Goal: Transaction & Acquisition: Purchase product/service

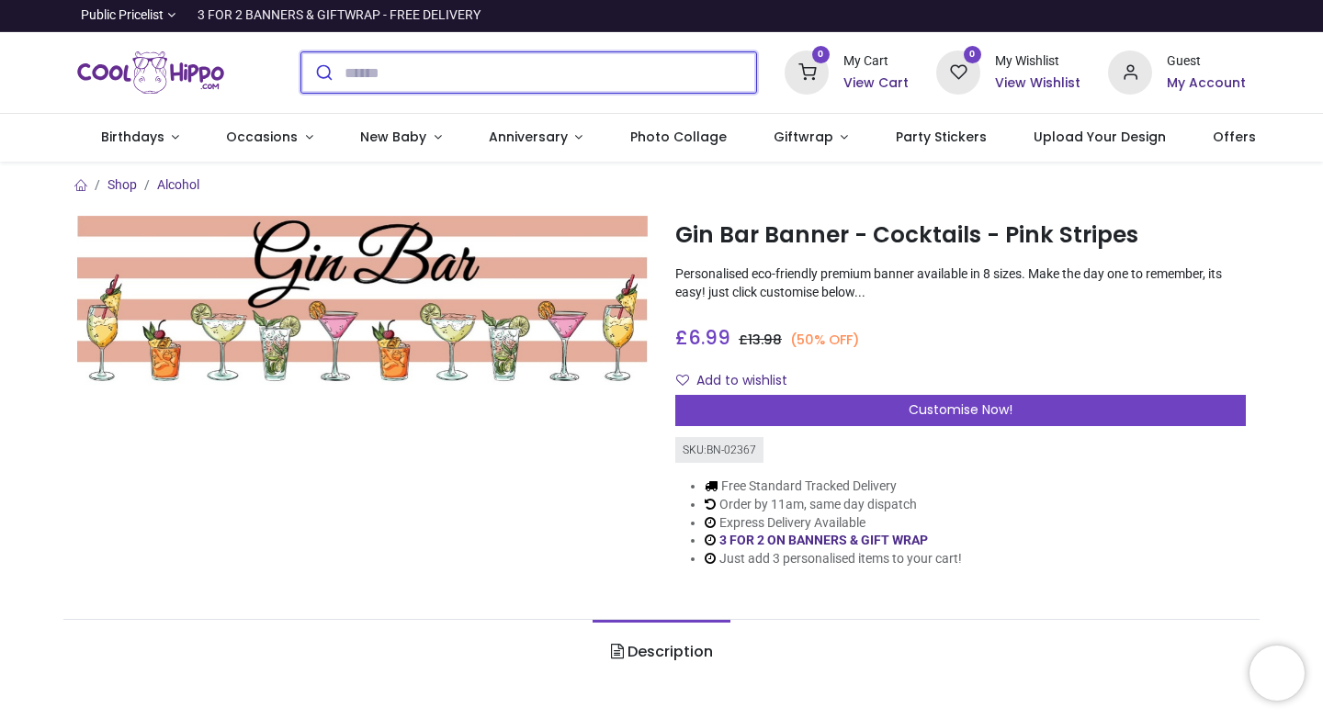
click at [366, 89] on input "search" at bounding box center [549, 72] width 411 height 40
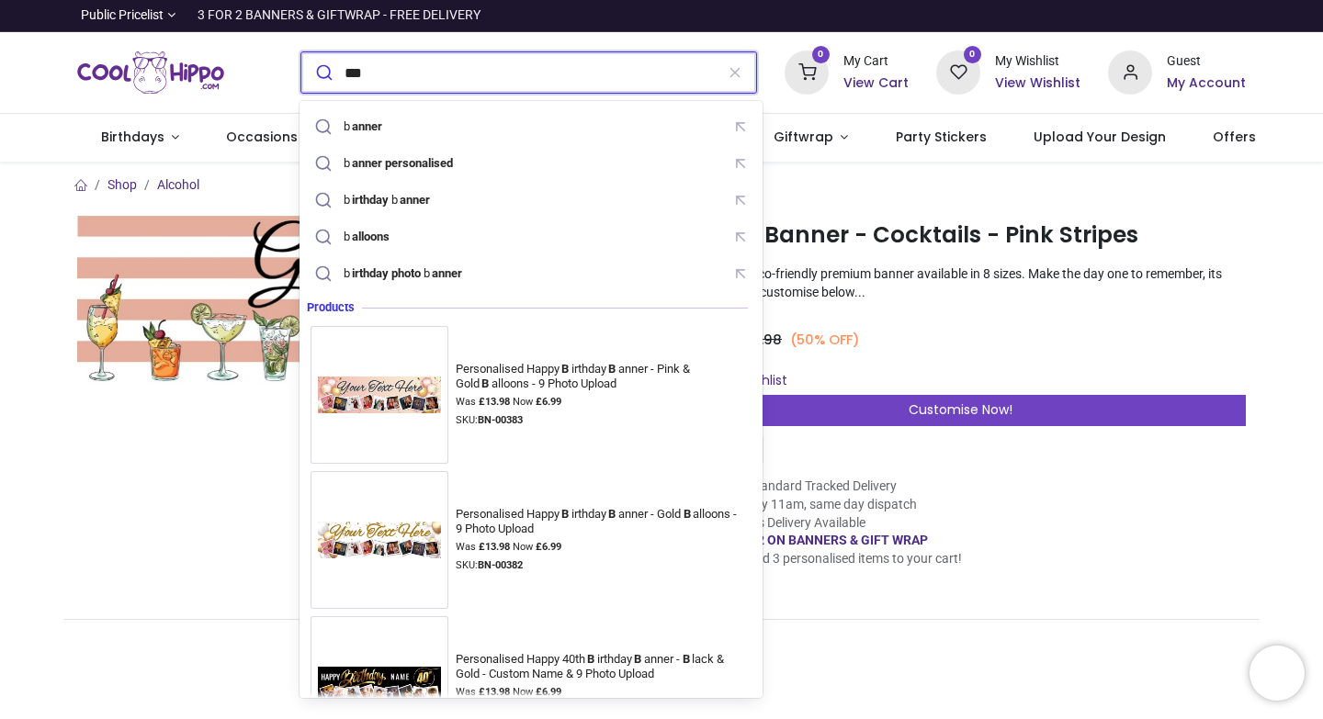
type input "***"
click at [301, 52] on button "submit" at bounding box center [322, 72] width 43 height 40
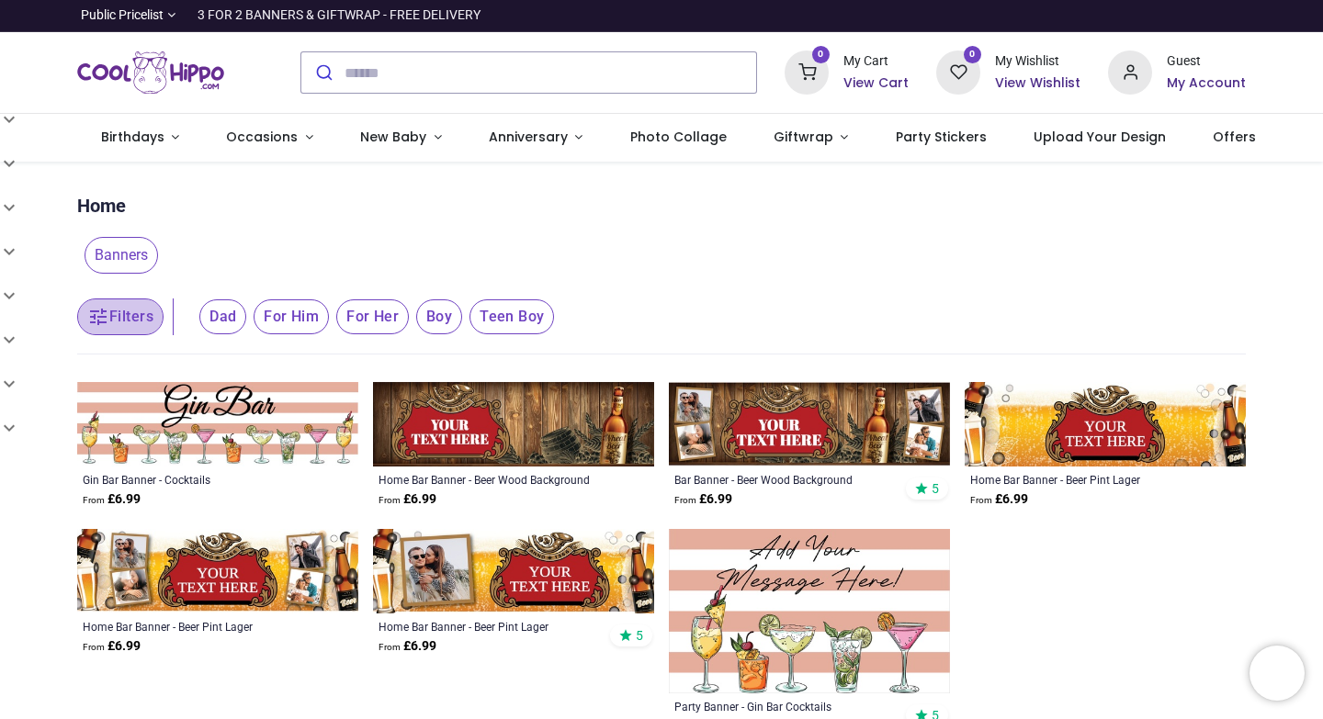
click at [144, 312] on button "Filters" at bounding box center [120, 317] width 86 height 37
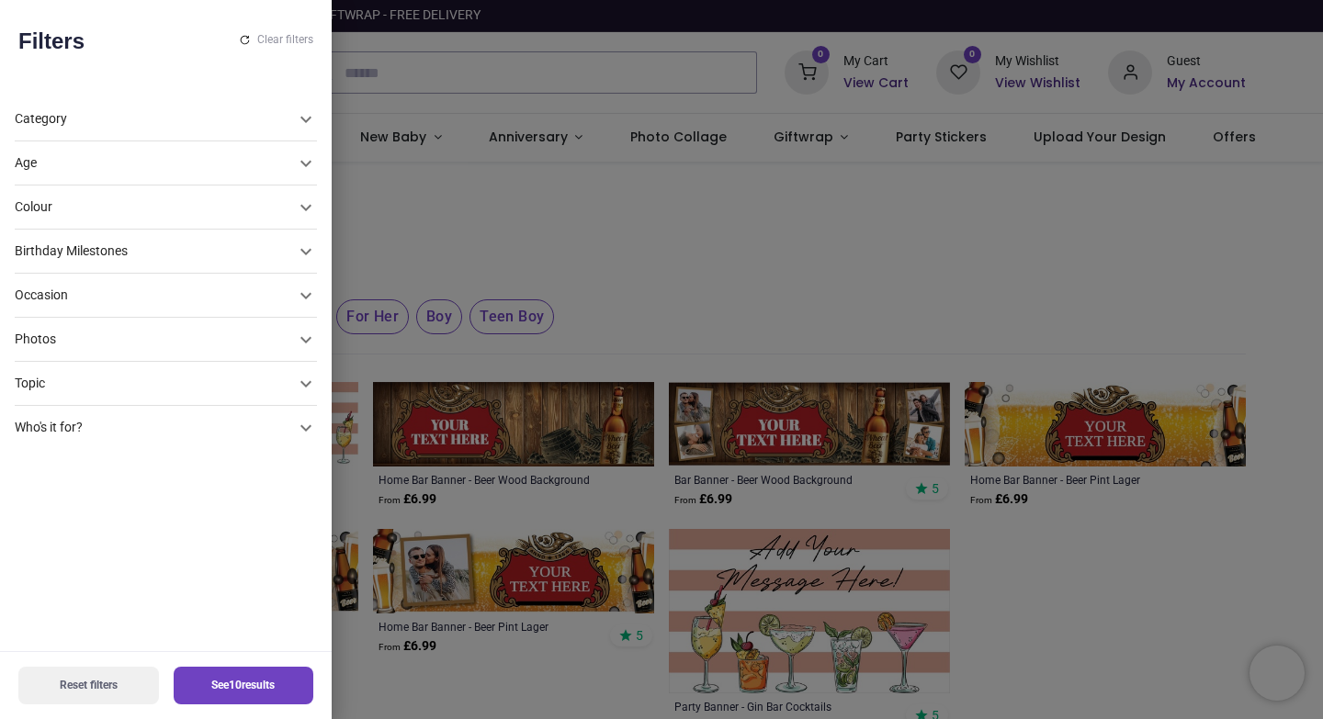
click at [175, 113] on div "Category" at bounding box center [155, 119] width 280 height 18
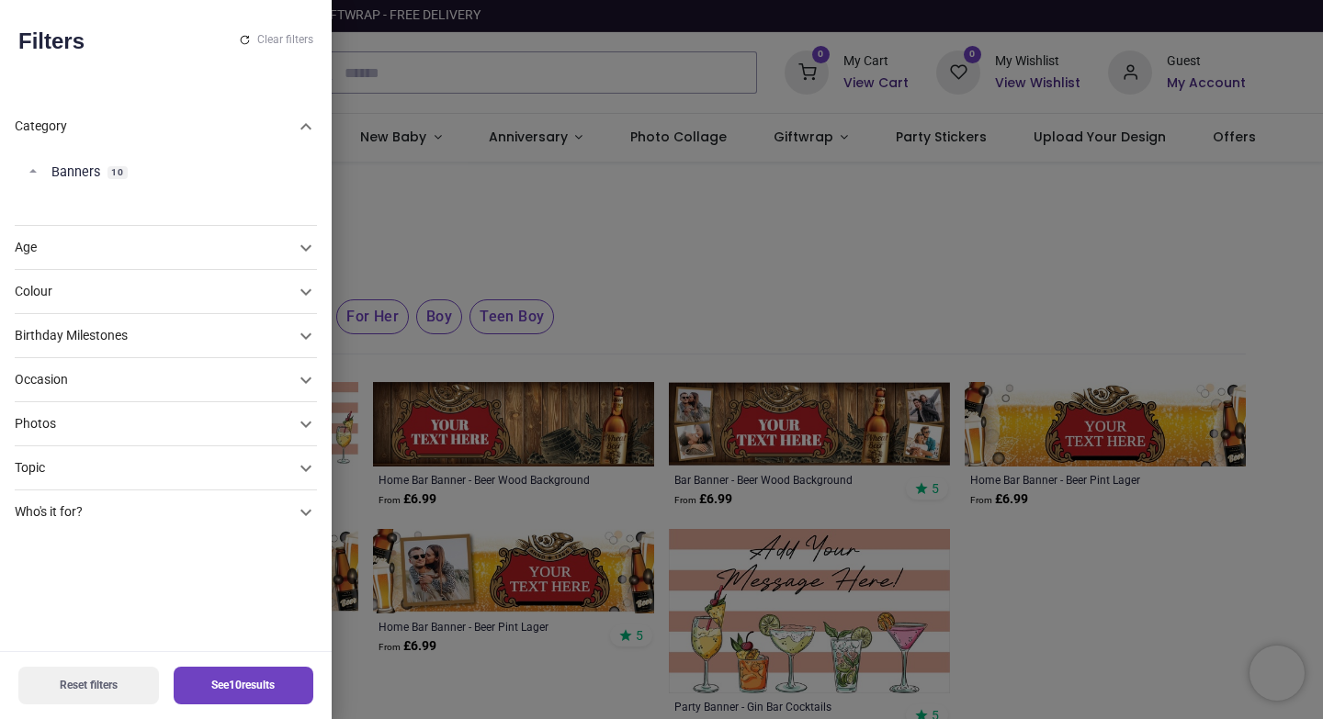
click at [456, 203] on div at bounding box center [661, 359] width 1323 height 719
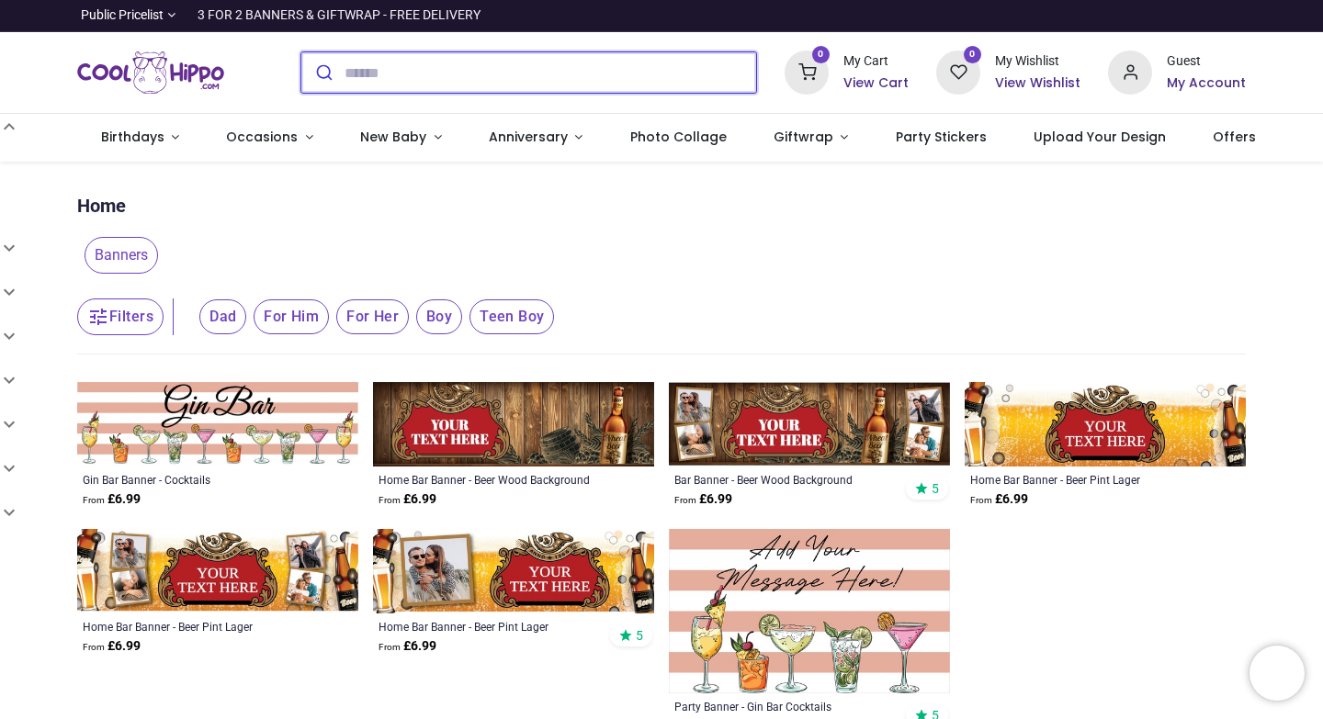
click at [394, 75] on input "search" at bounding box center [549, 72] width 411 height 40
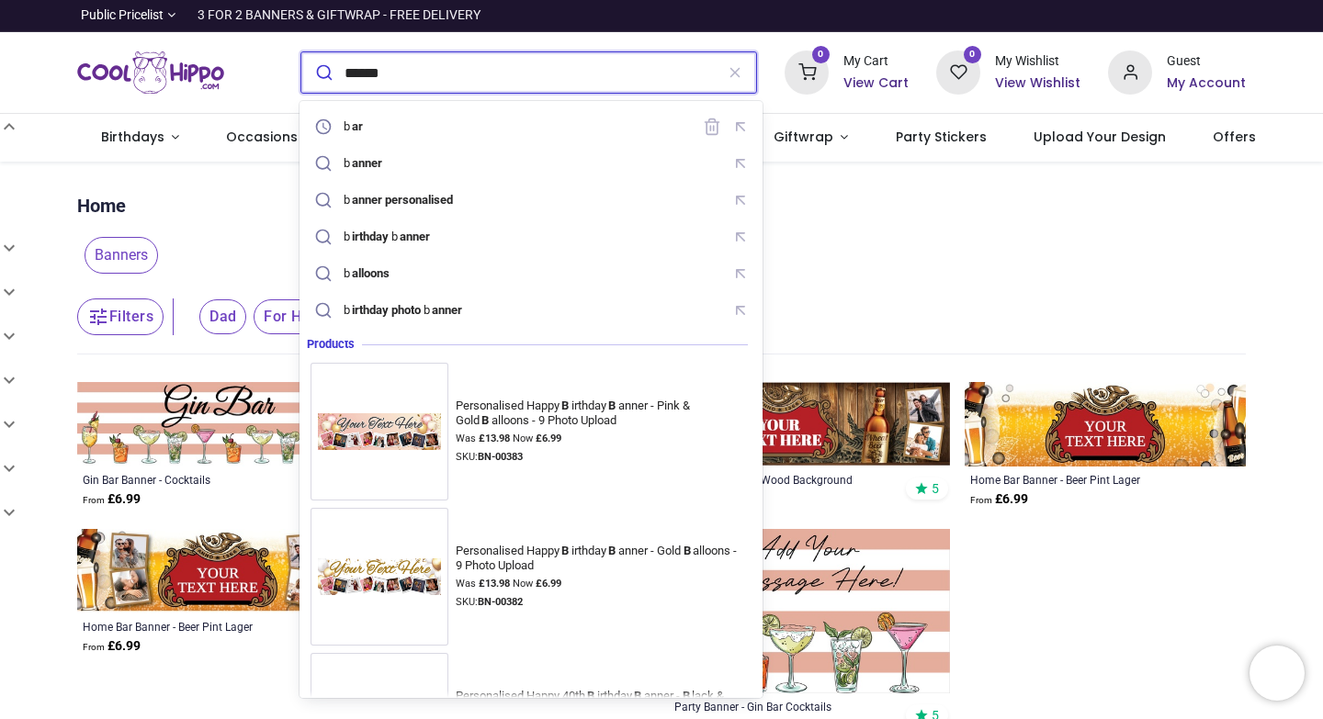
click at [301, 52] on button "submit" at bounding box center [322, 72] width 43 height 40
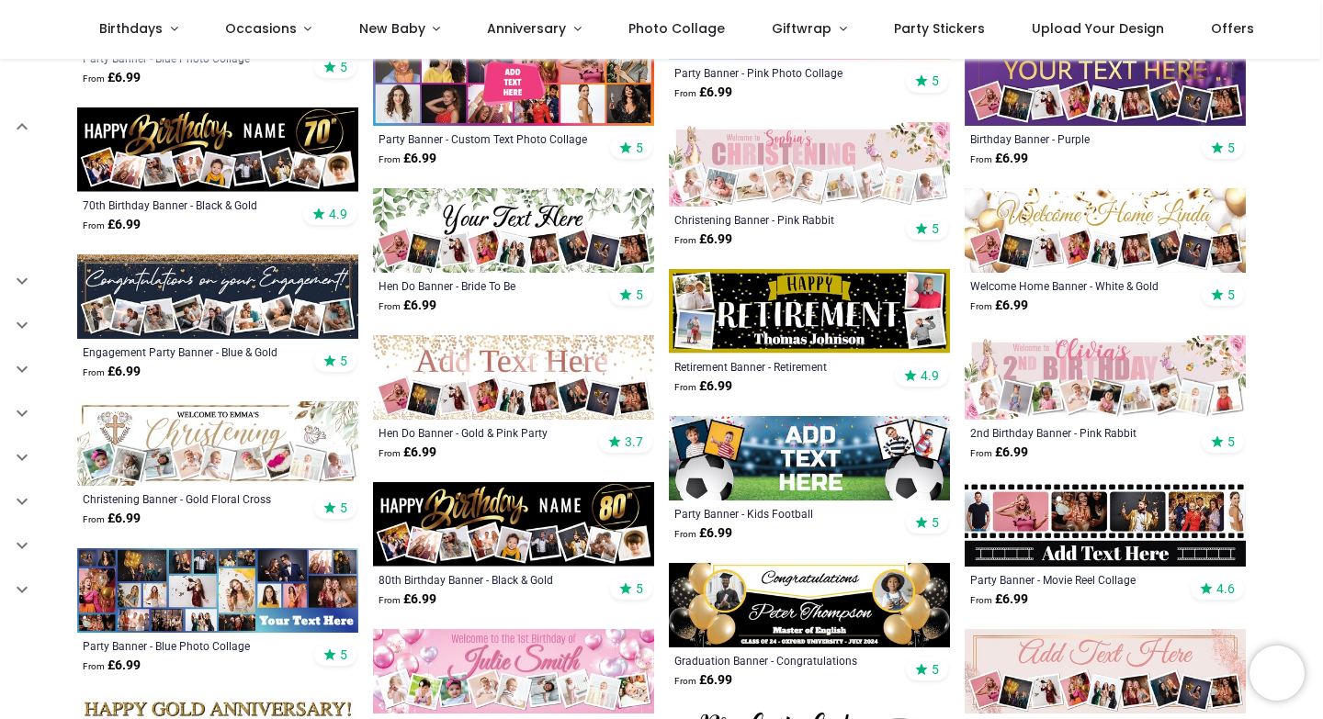
scroll to position [423, 0]
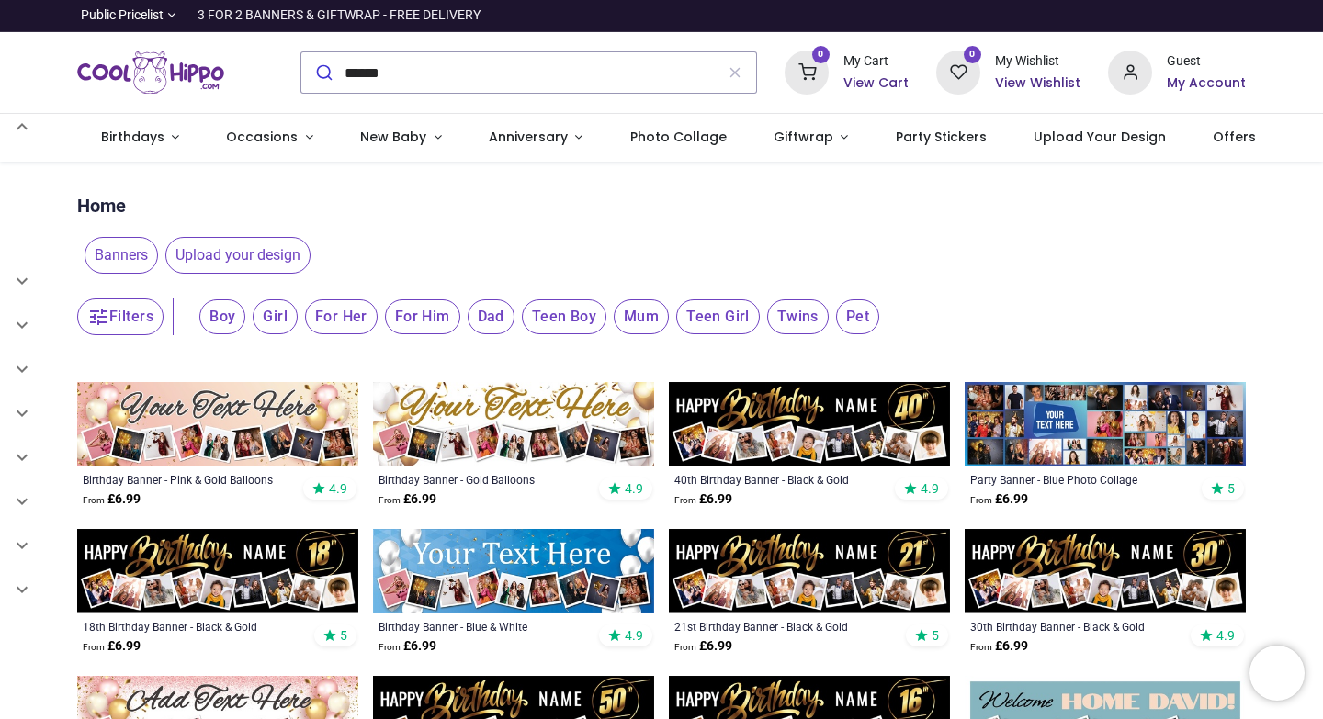
click at [145, 318] on button "Filters" at bounding box center [120, 317] width 86 height 37
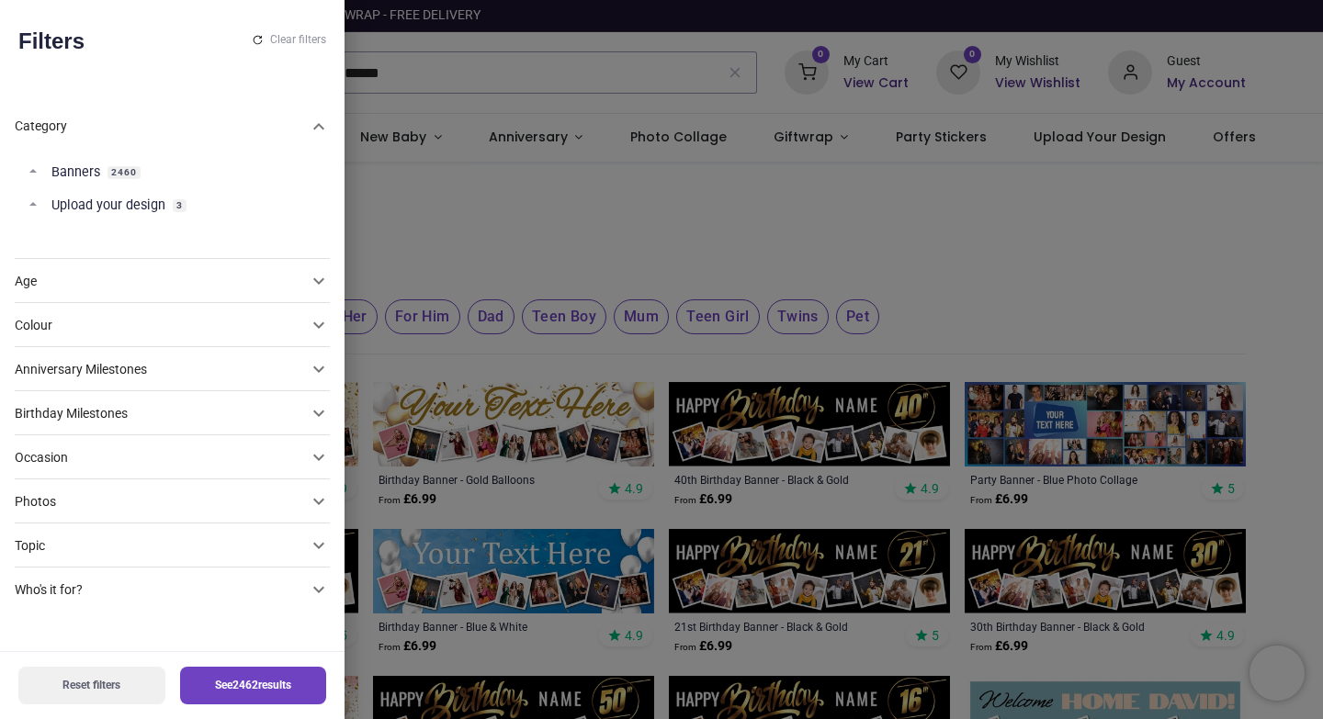
click at [188, 291] on div "Topic" at bounding box center [161, 282] width 293 height 18
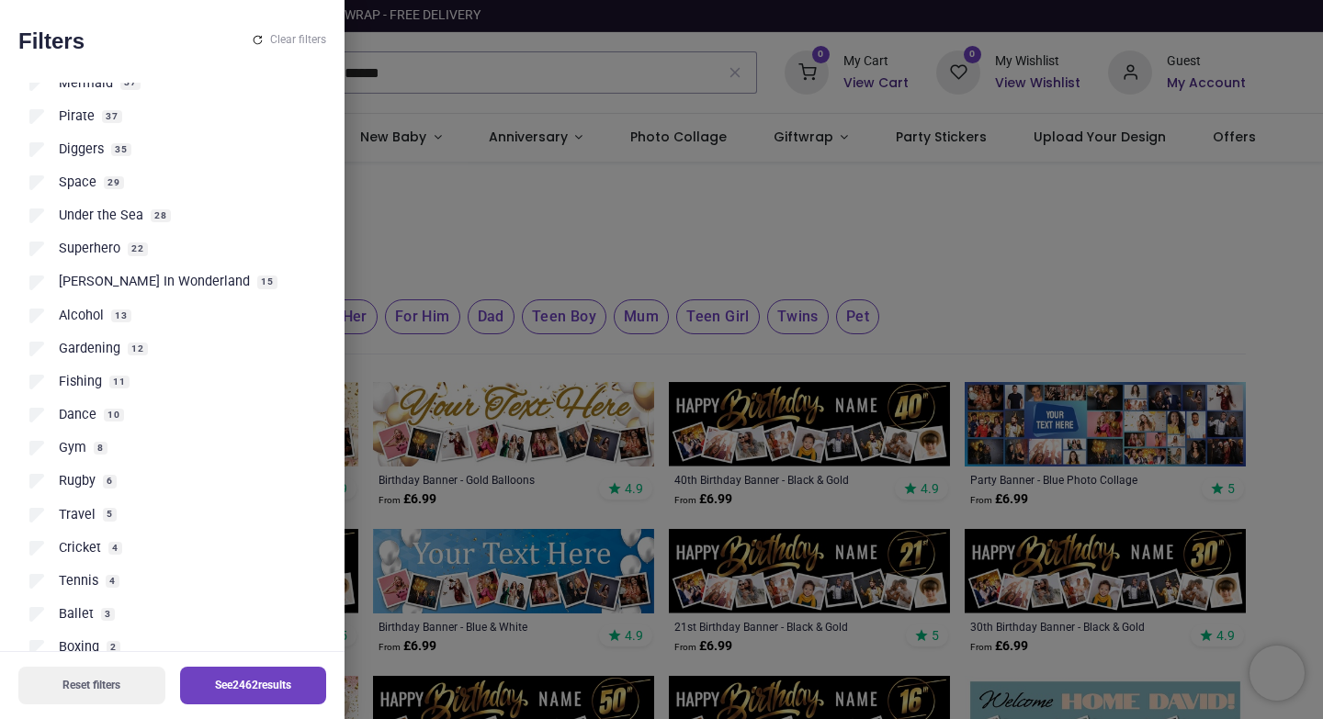
scroll to position [1000, 0]
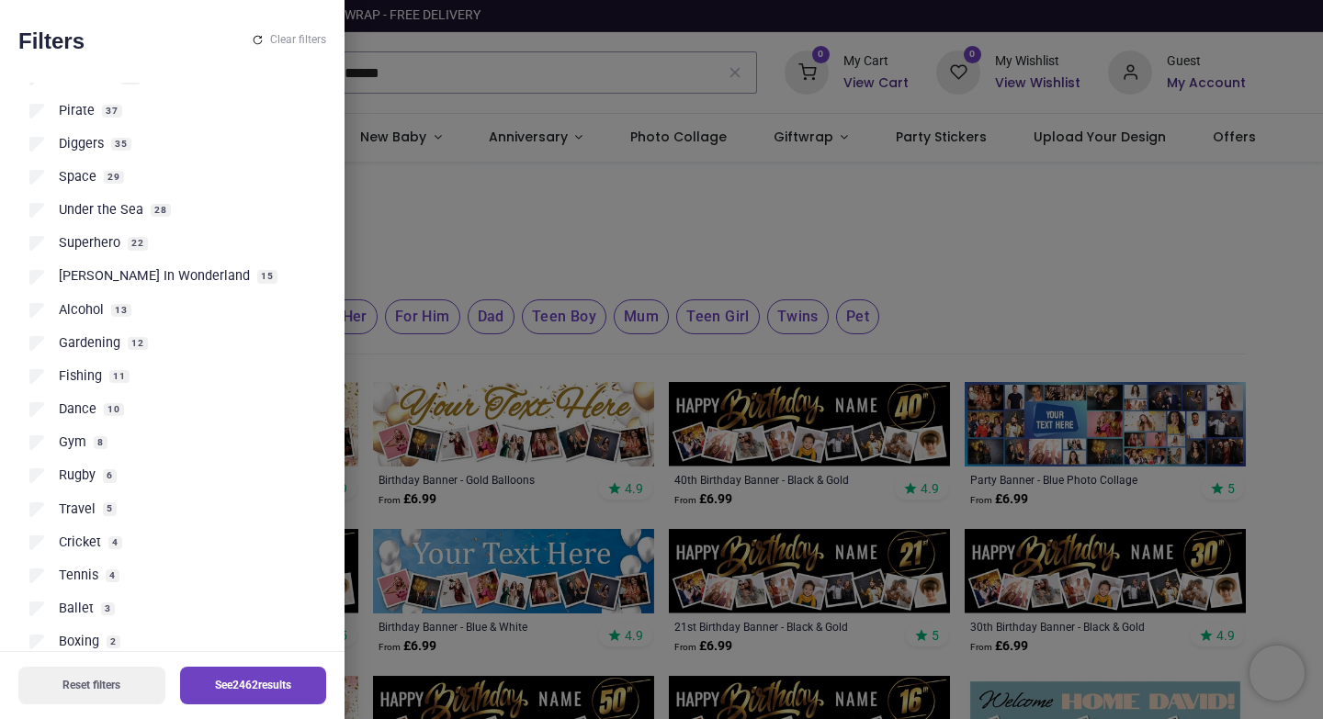
click at [88, 314] on span "Alcohol" at bounding box center [81, 310] width 45 height 18
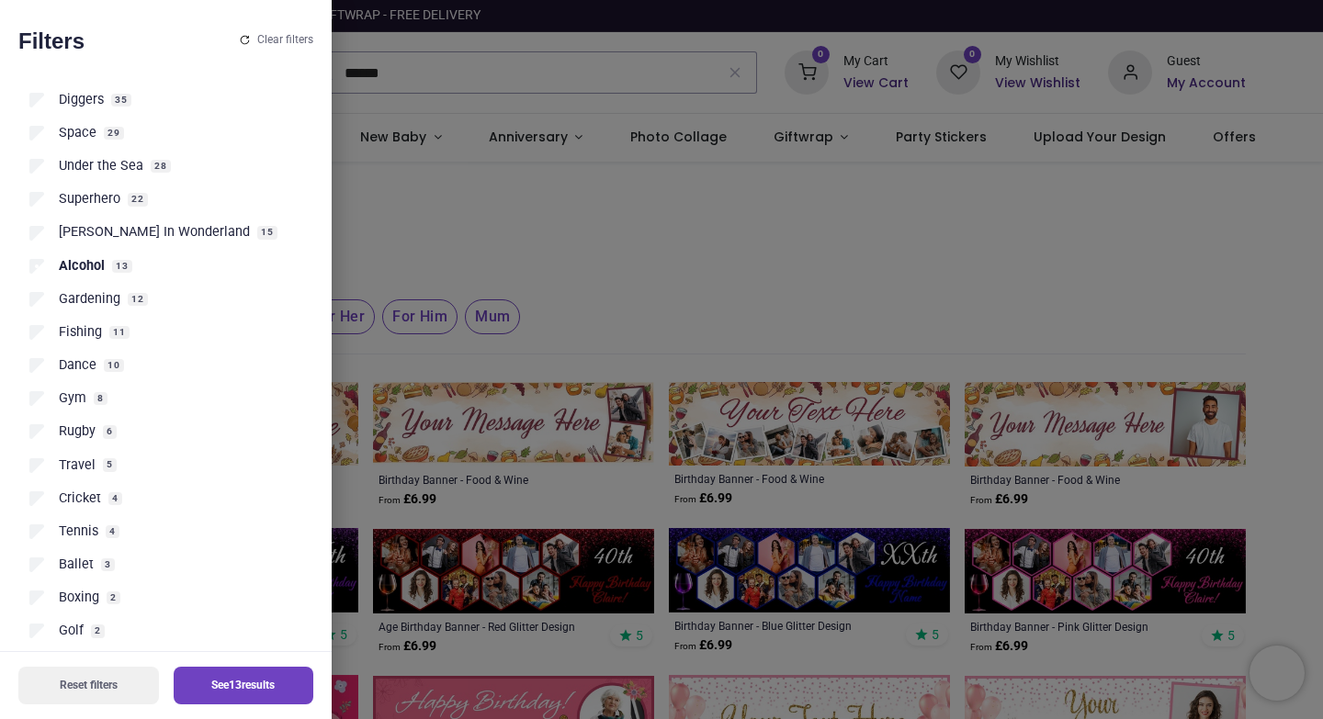
click at [663, 253] on div at bounding box center [661, 359] width 1323 height 719
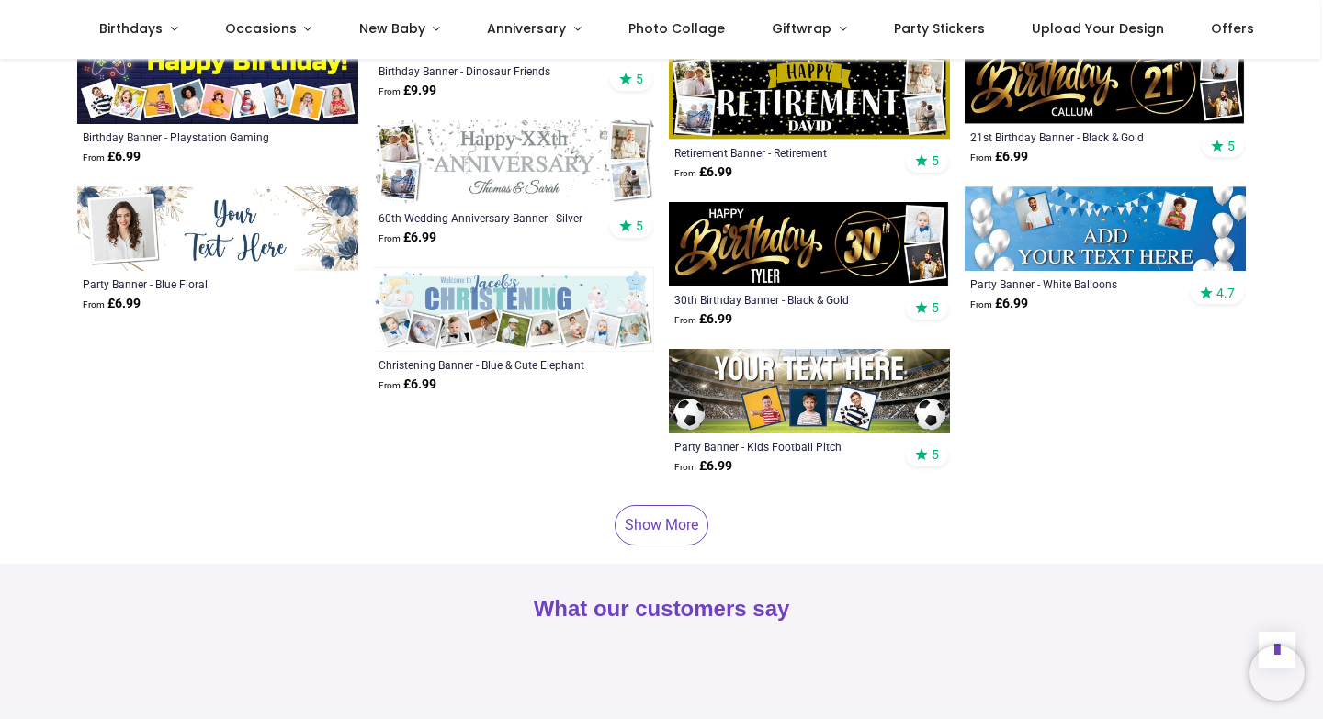
scroll to position [5180, 0]
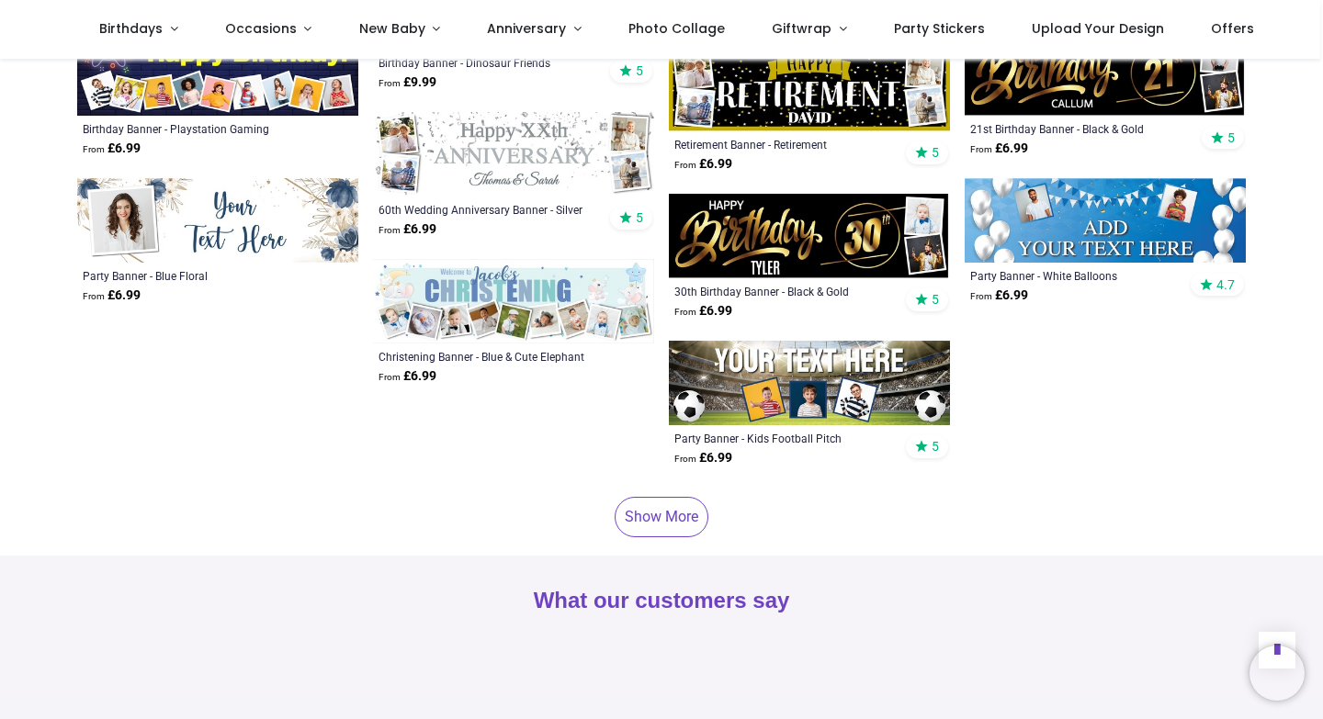
click at [665, 497] on link "Show More" at bounding box center [661, 517] width 94 height 40
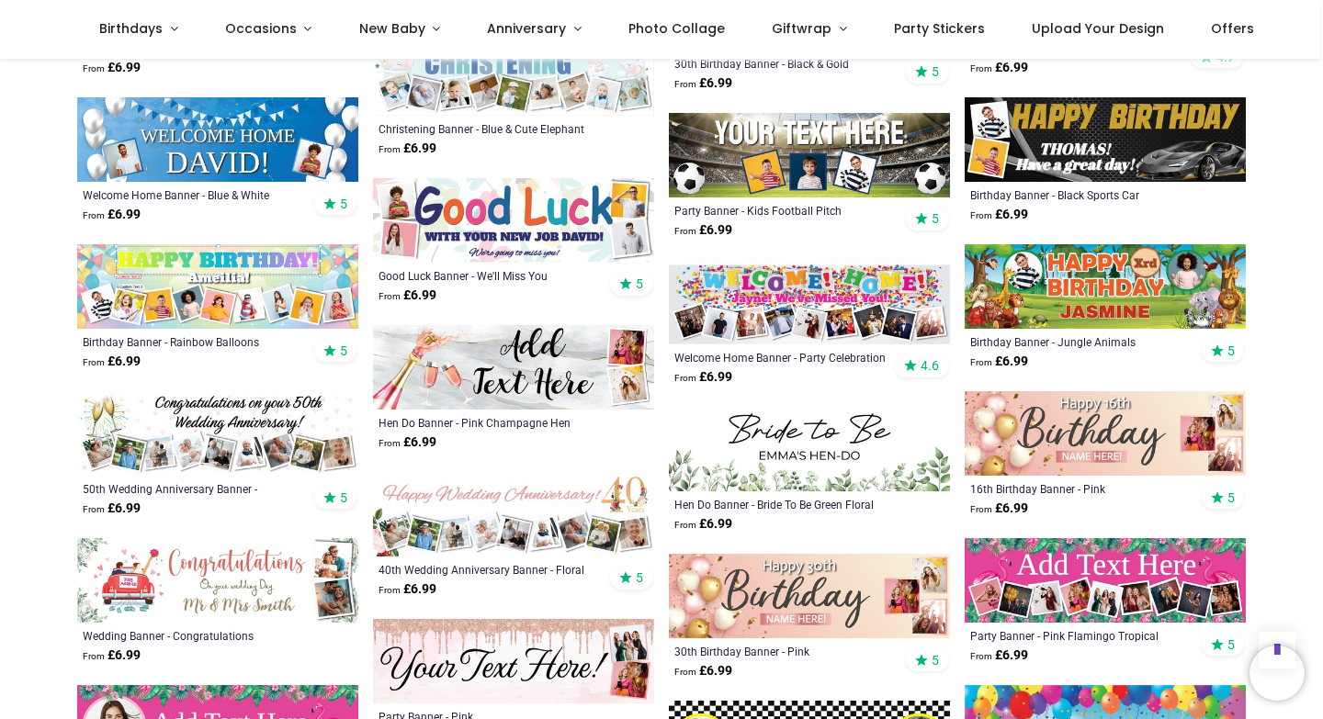
scroll to position [5452, 0]
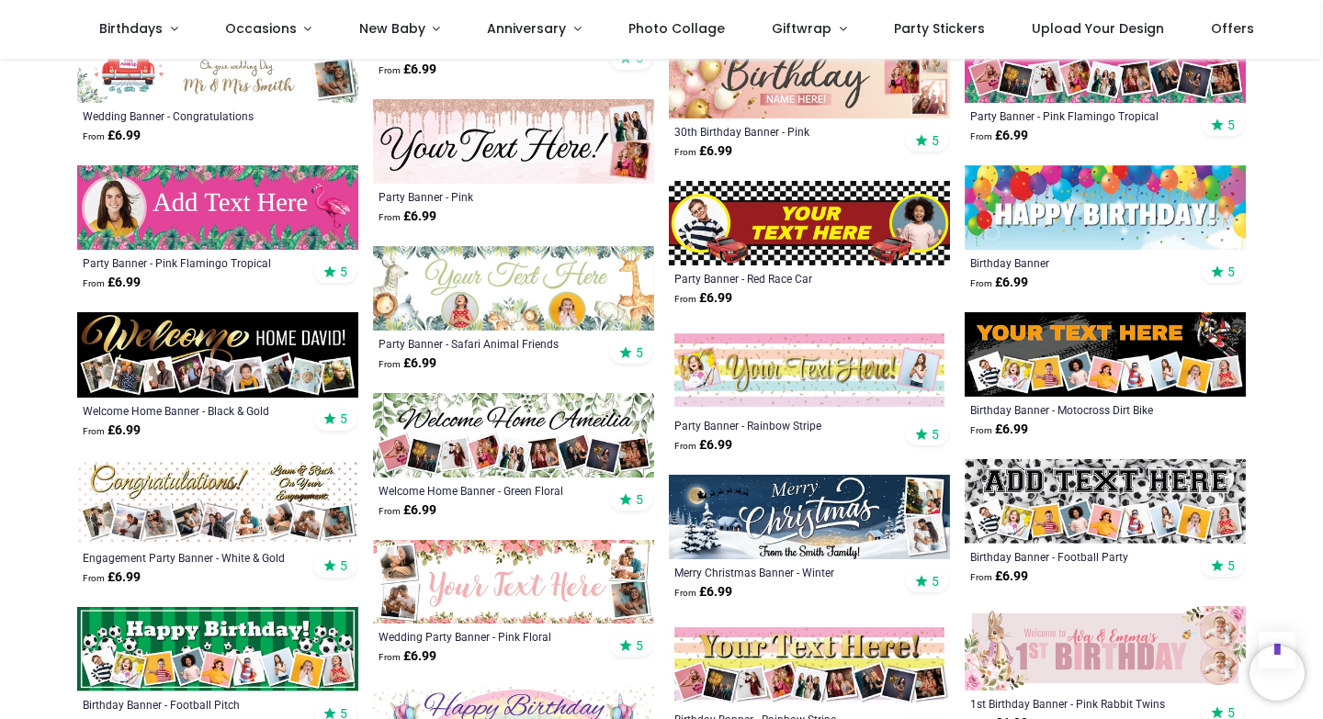
scroll to position [6335, 0]
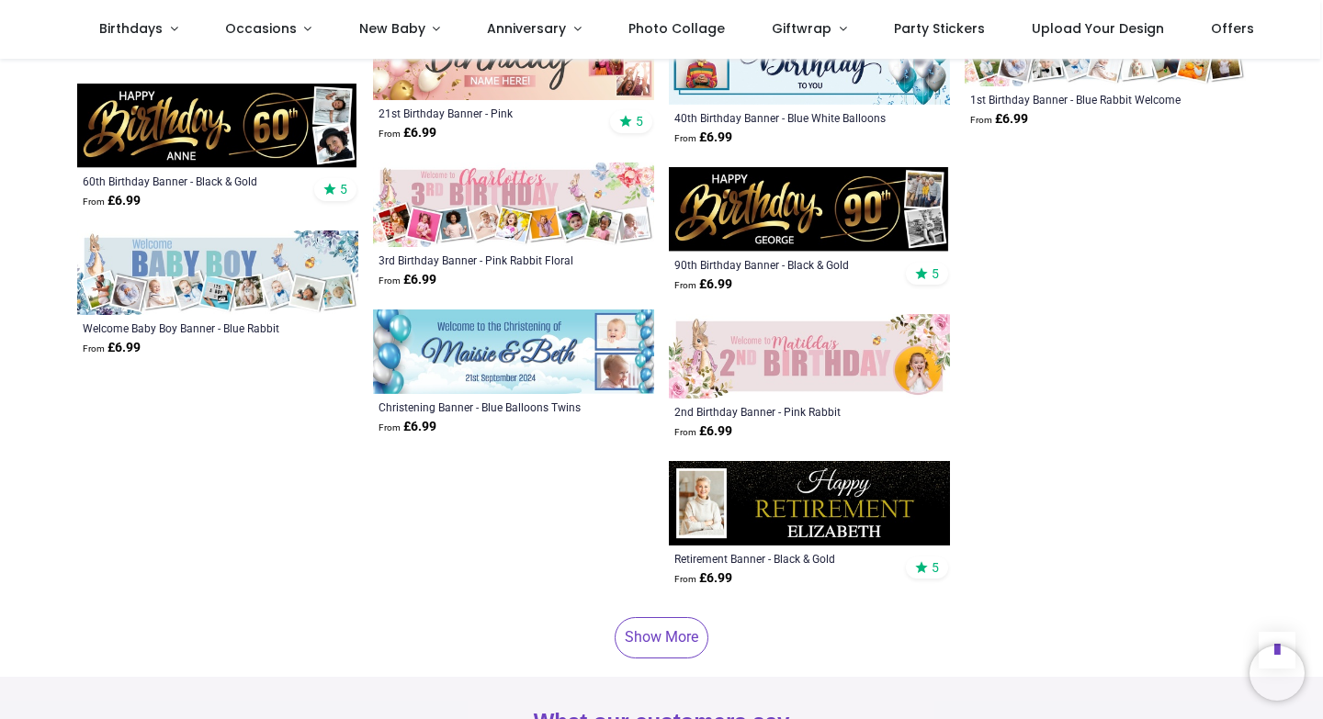
scroll to position [10538, 0]
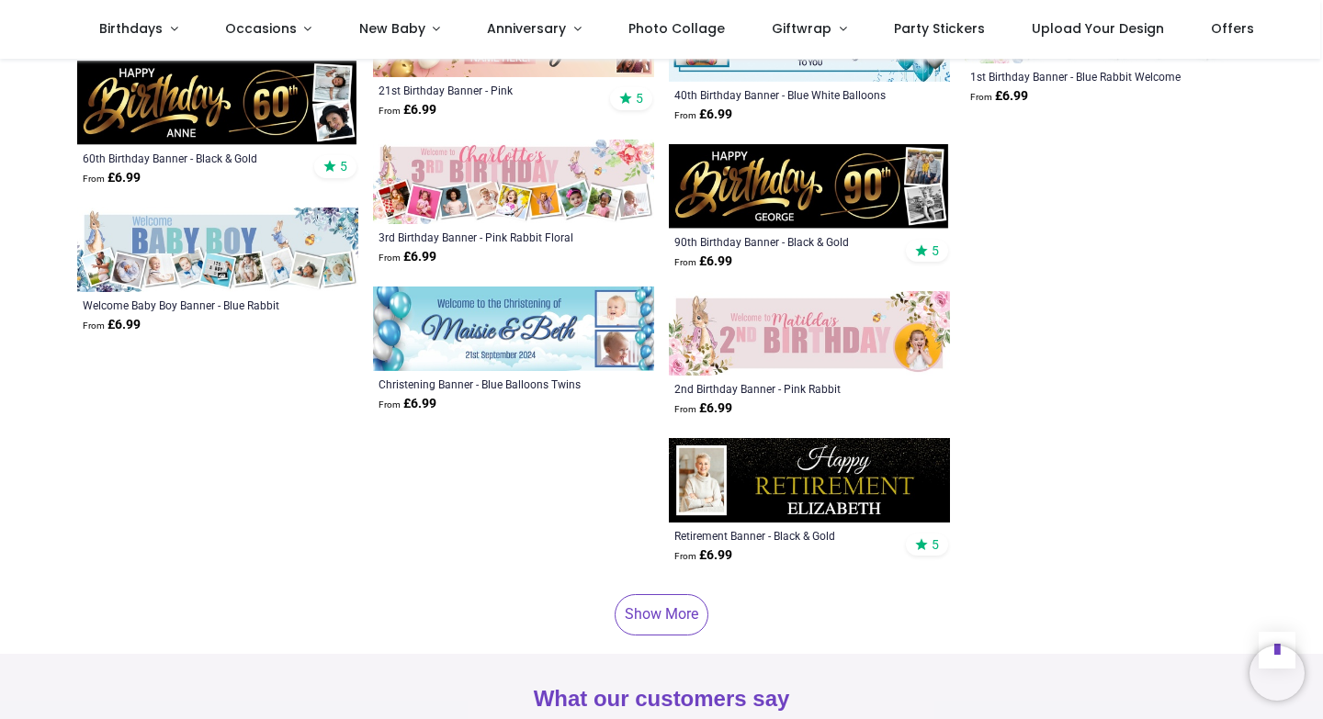
click at [654, 594] on link "Show More" at bounding box center [661, 614] width 94 height 40
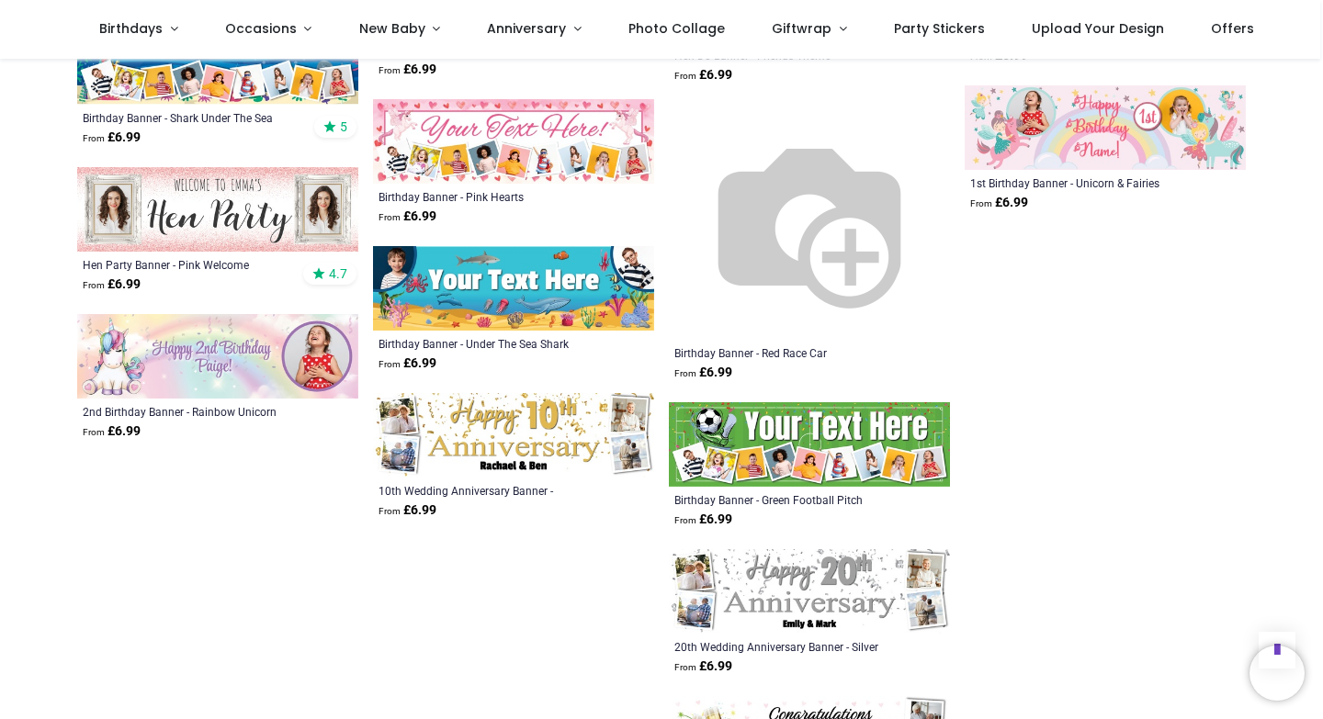
scroll to position [12494, 0]
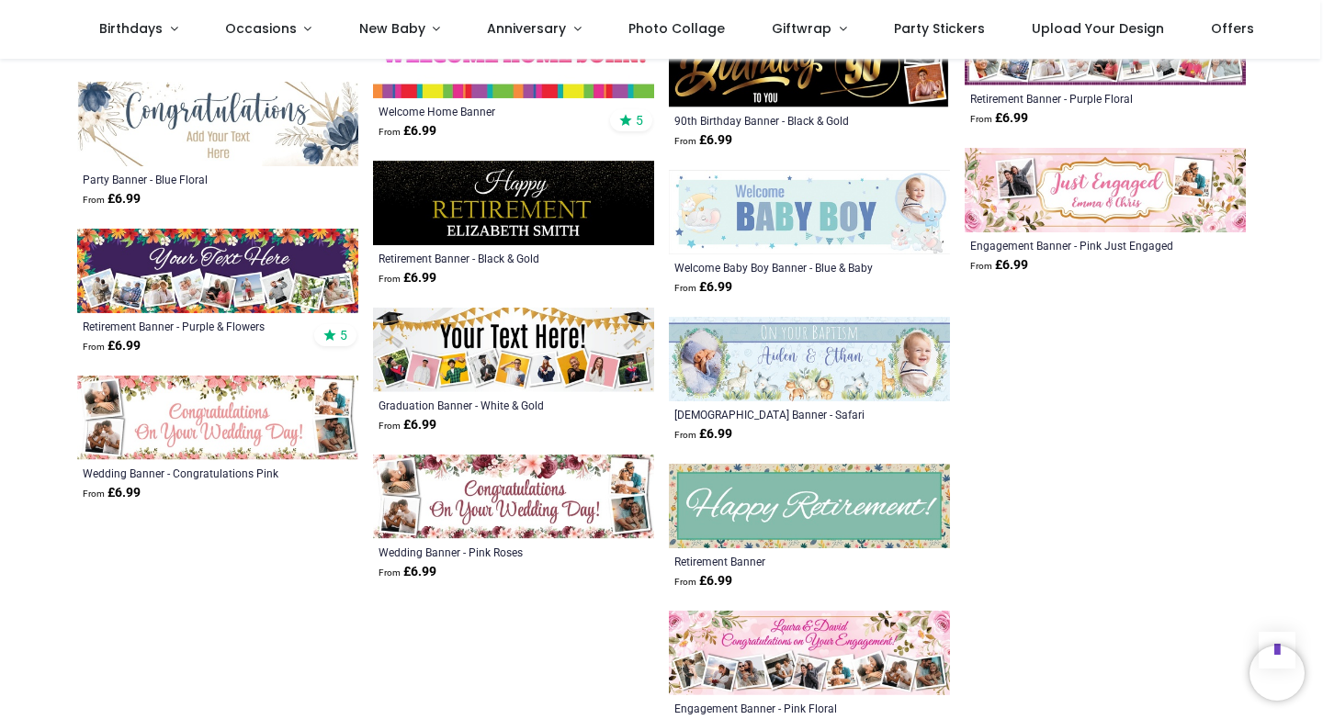
scroll to position [13510, 0]
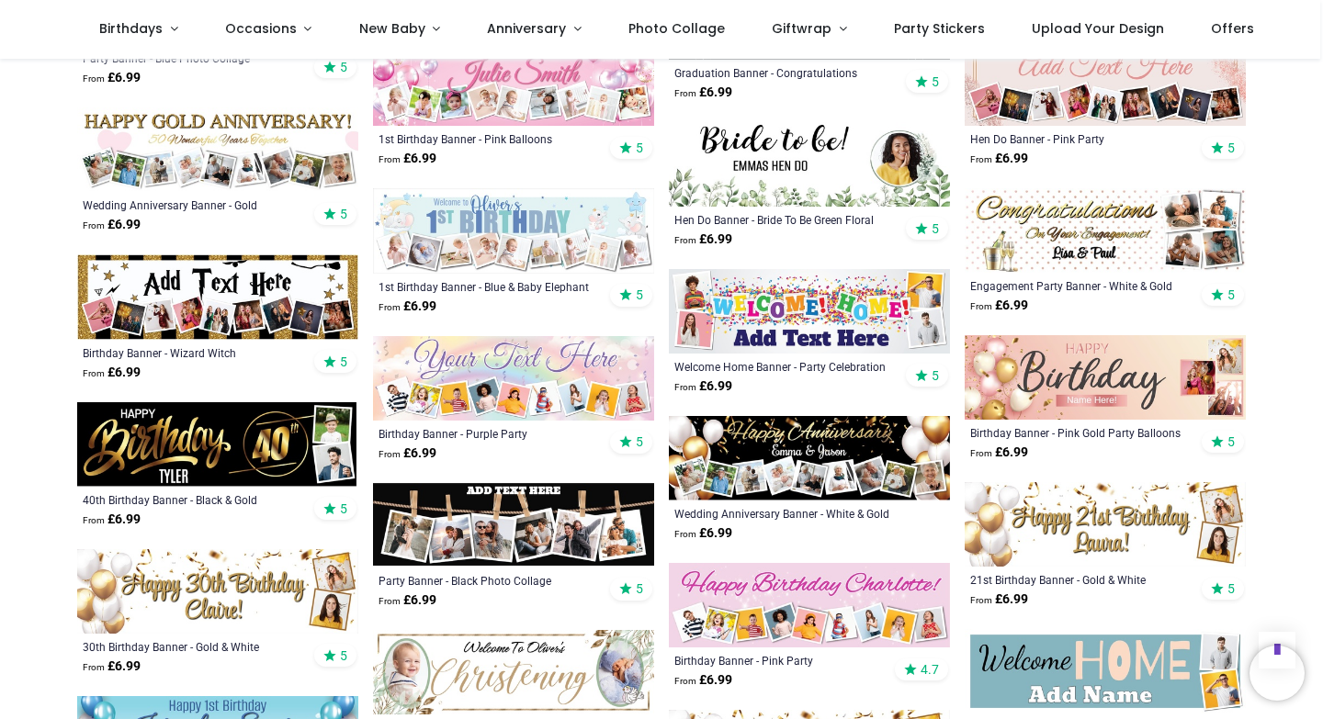
scroll to position [268, 0]
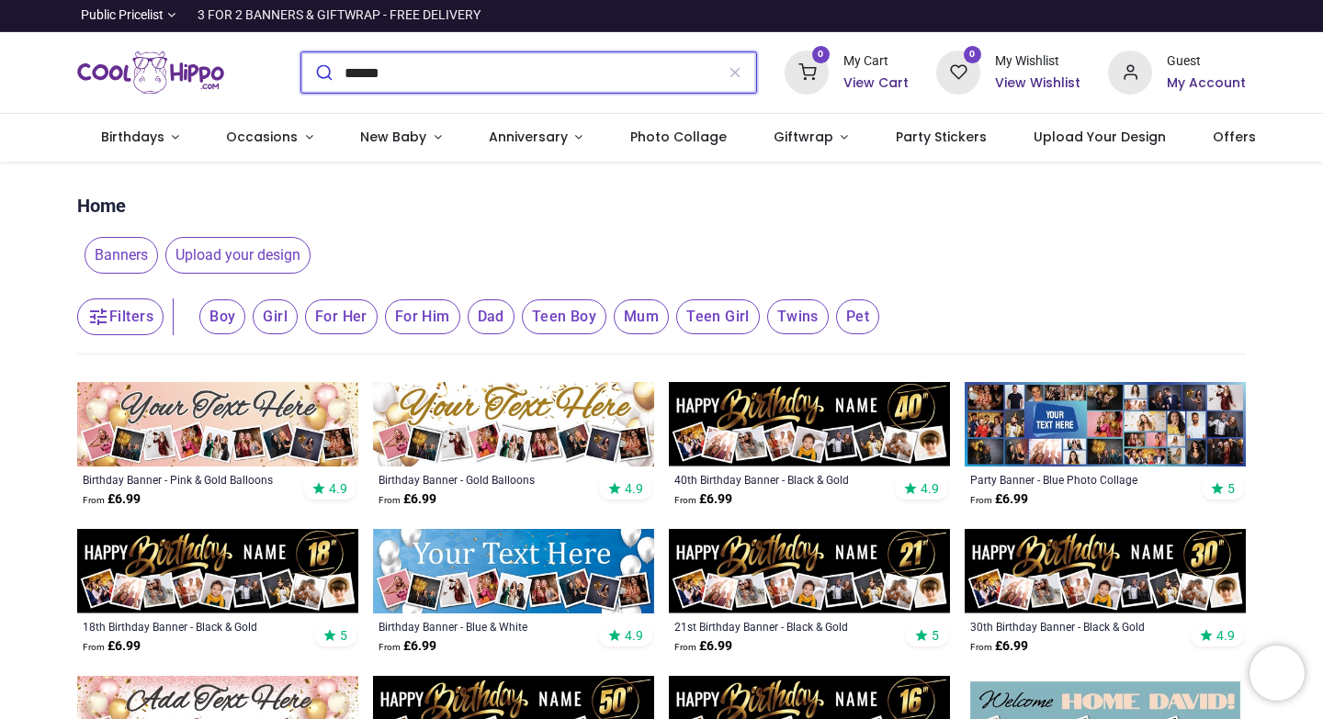
click at [344, 72] on input "******" at bounding box center [528, 72] width 369 height 40
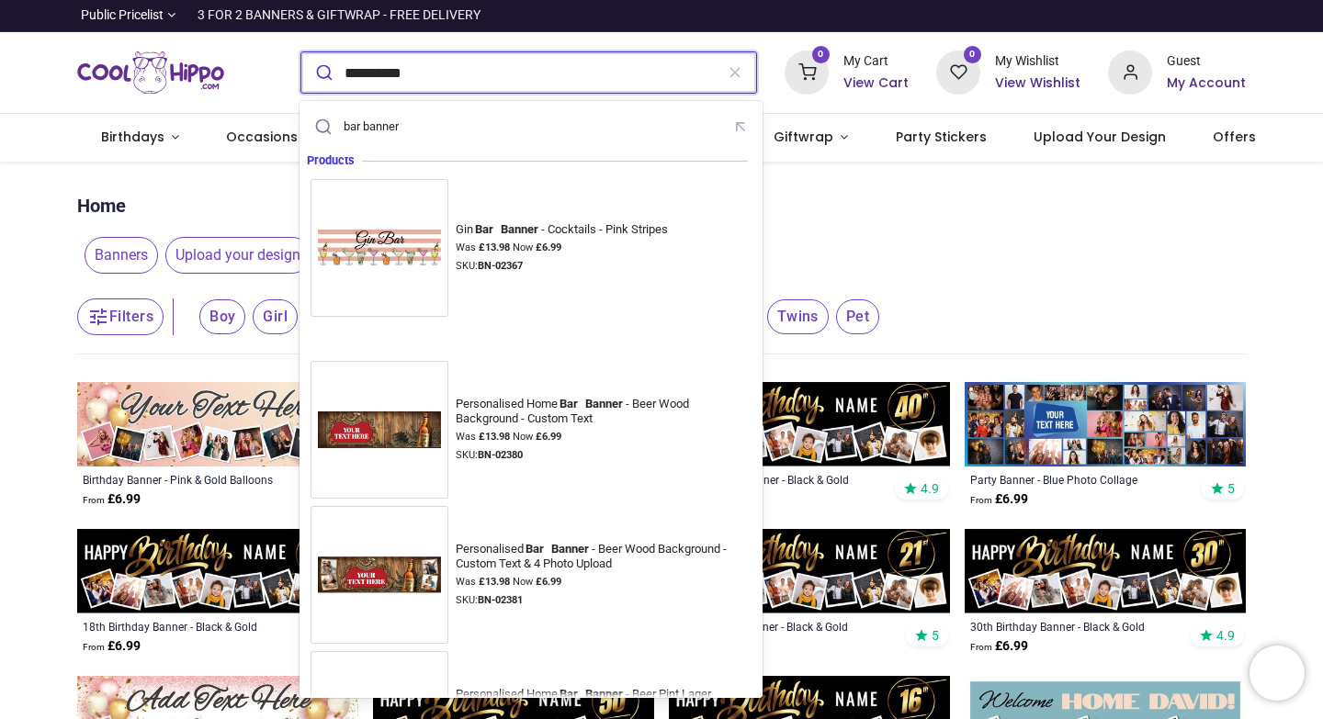
type input "**********"
click at [301, 52] on button "submit" at bounding box center [322, 72] width 43 height 40
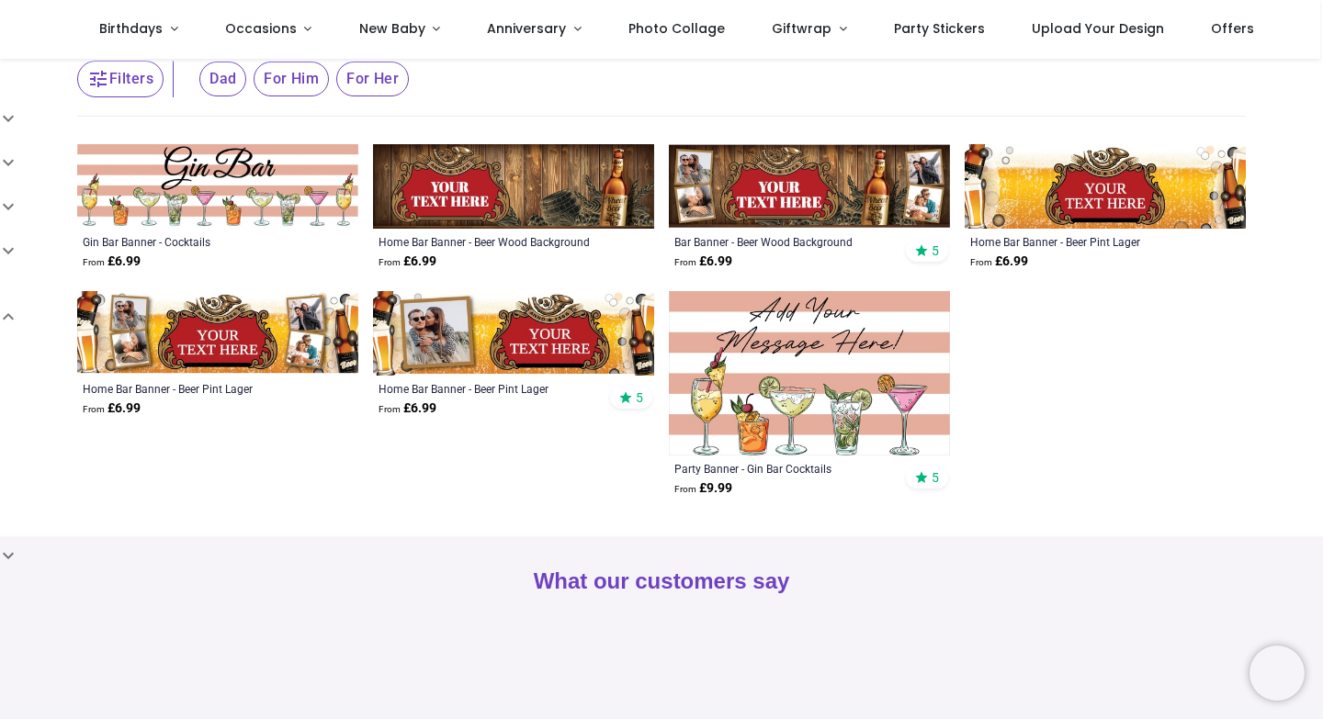
scroll to position [150, 0]
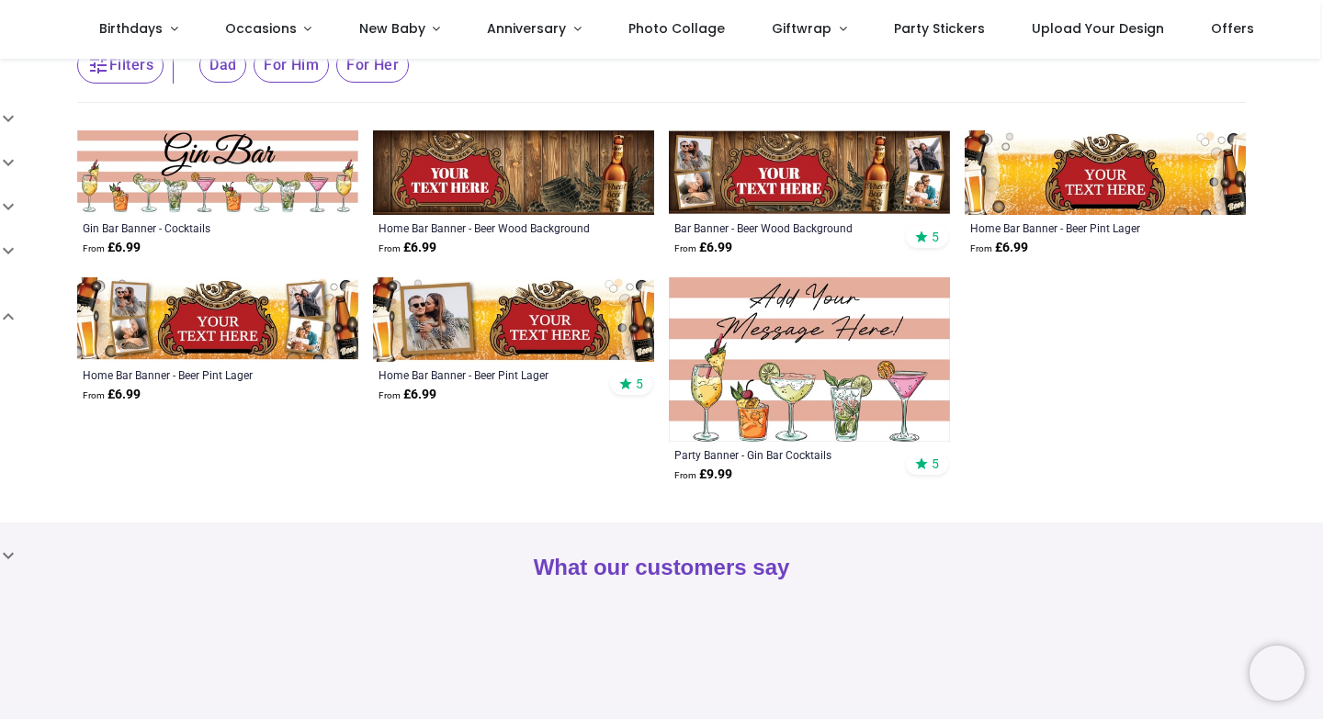
click at [231, 185] on img at bounding box center [217, 172] width 281 height 84
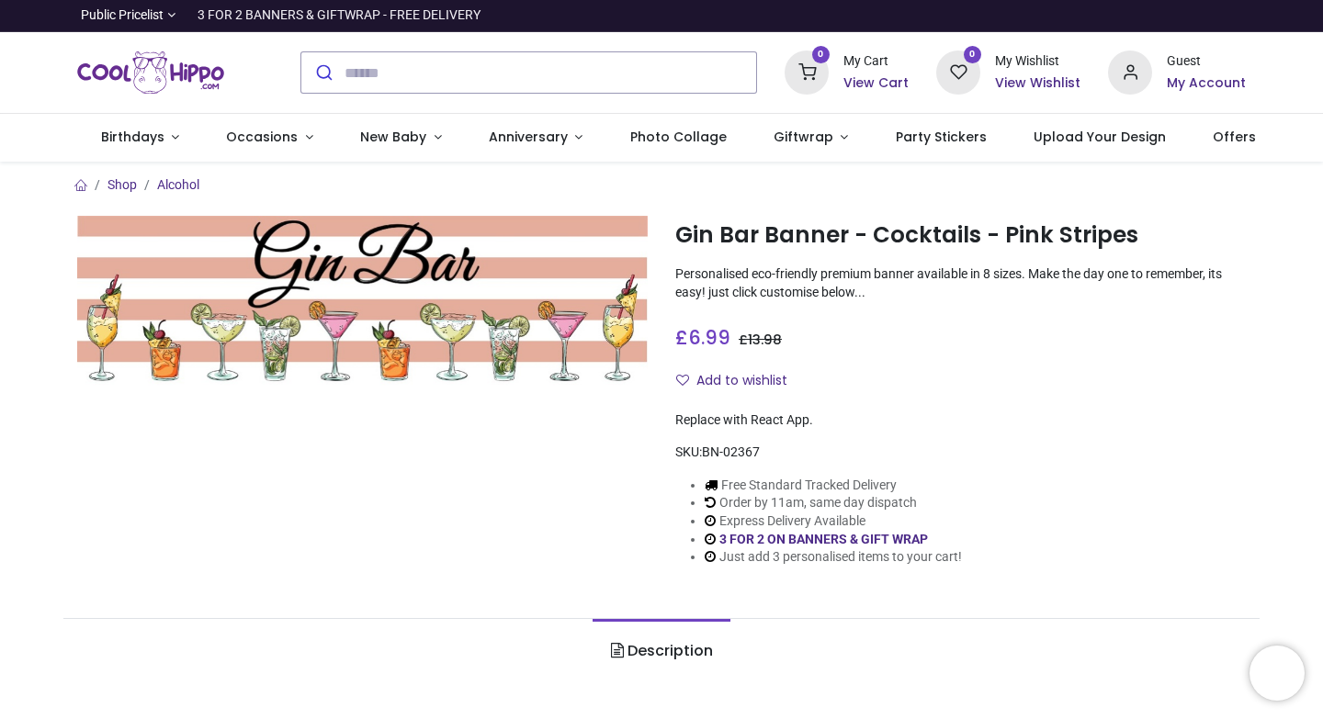
scroll to position [200, 0]
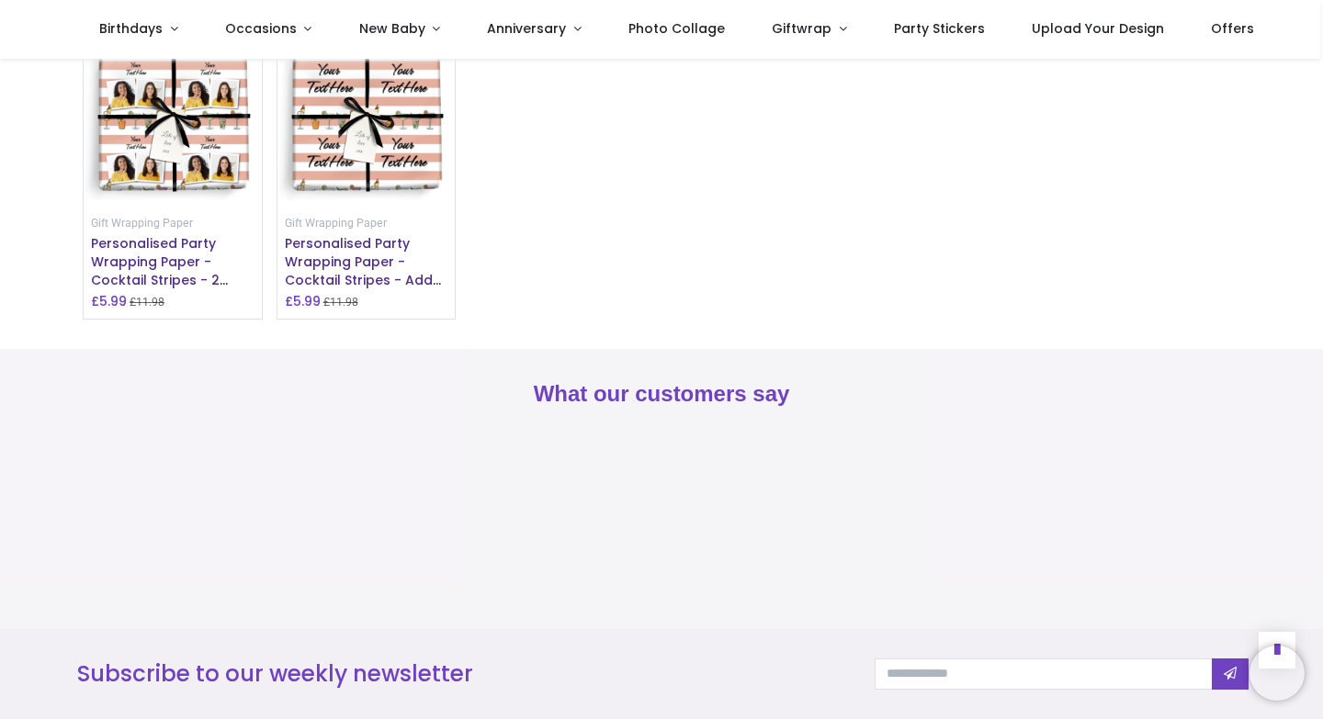
scroll to position [1622, 0]
